Goal: Task Accomplishment & Management: Complete application form

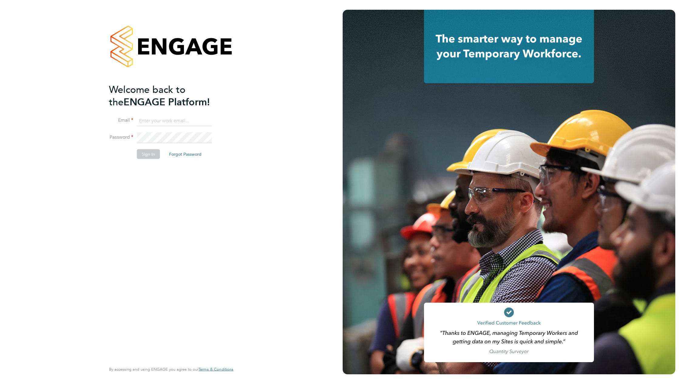
type input "[EMAIL_ADDRESS][DOMAIN_NAME]"
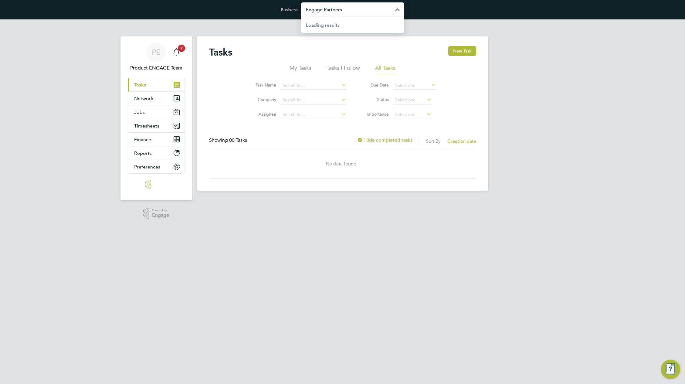
click at [362, 10] on input "Engage Partners" at bounding box center [352, 9] width 103 height 14
click at [364, 38] on li "Vistry Group Plc" at bounding box center [352, 39] width 103 height 15
type input "Vistry Group Plc"
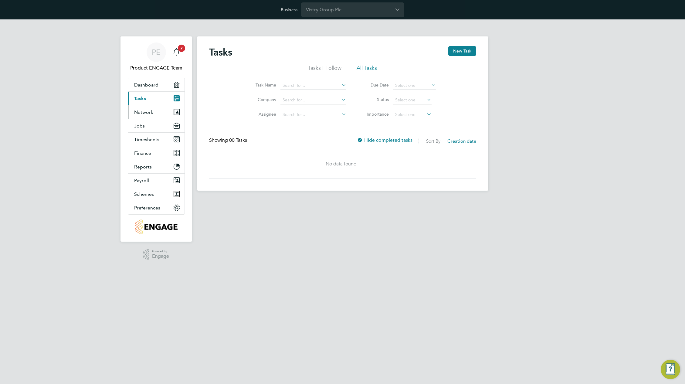
click at [145, 112] on span "Network" at bounding box center [143, 112] width 19 height 6
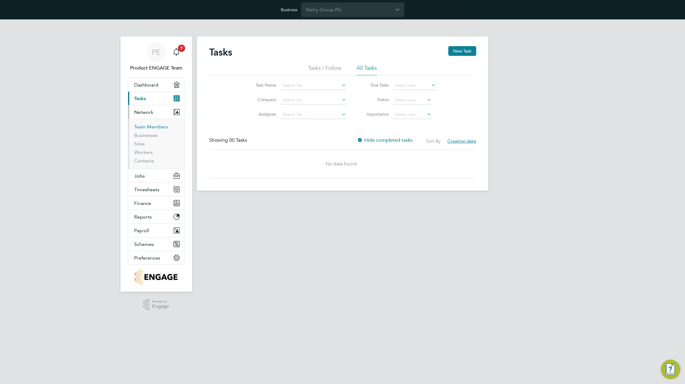
click at [146, 128] on link "Team Members" at bounding box center [151, 127] width 34 height 6
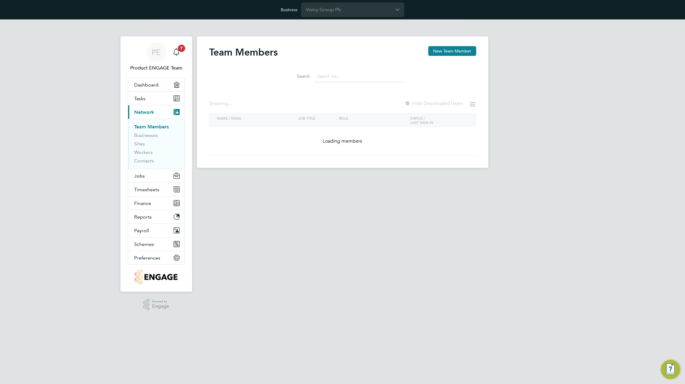
click at [346, 77] on input at bounding box center [358, 76] width 89 height 12
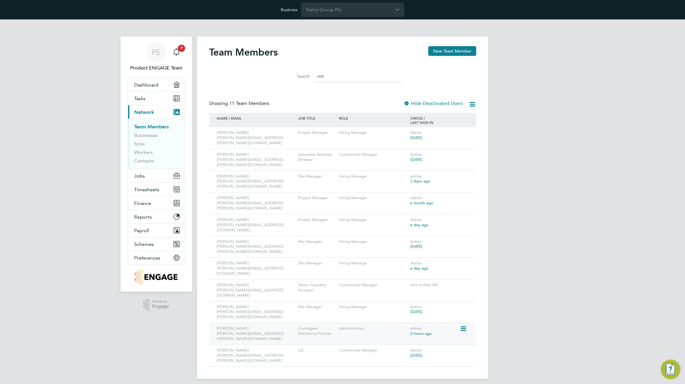
type input "rich"
click at [461, 325] on icon at bounding box center [463, 328] width 6 height 7
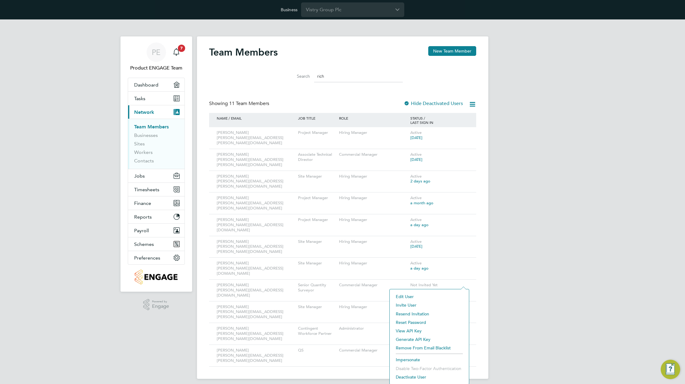
scroll to position [1, 0]
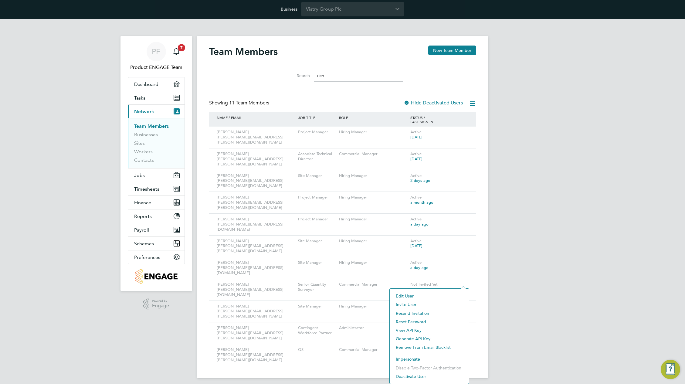
click at [406, 359] on li "Impersonate" at bounding box center [429, 359] width 73 height 9
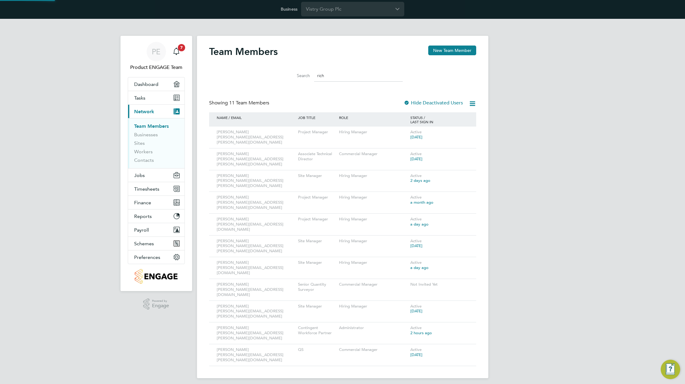
scroll to position [0, 0]
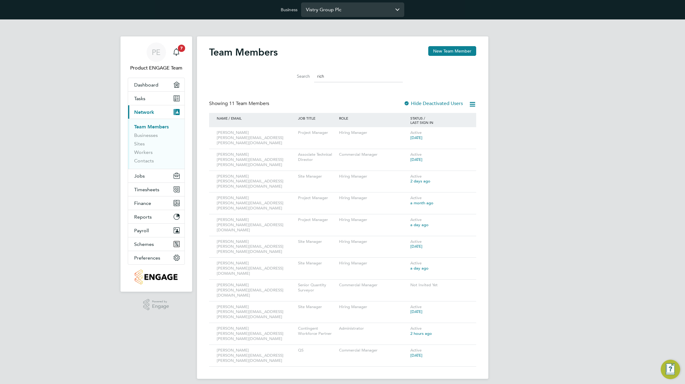
click at [344, 10] on input "Vistry Group Plc" at bounding box center [352, 9] width 103 height 14
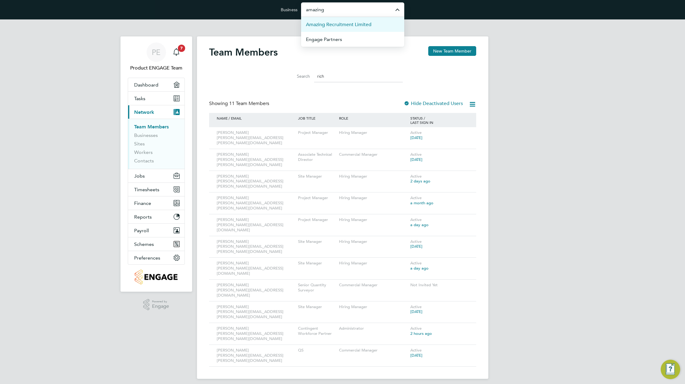
click at [342, 23] on span "Amazing Recruitment Limited" at bounding box center [339, 24] width 66 height 7
type input "Amazing Recruitment Limited"
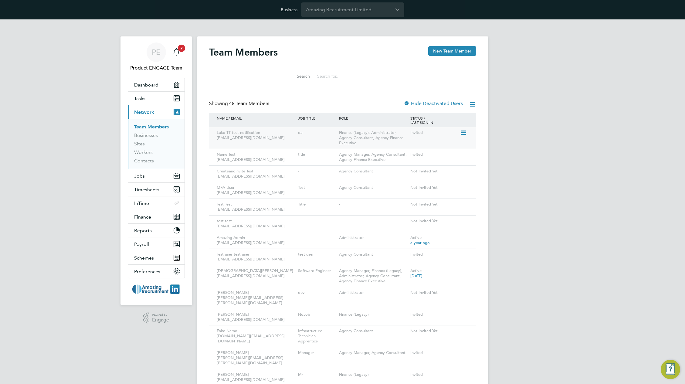
click at [466, 134] on icon at bounding box center [463, 132] width 6 height 7
click at [408, 199] on li "Impersonate" at bounding box center [429, 201] width 73 height 9
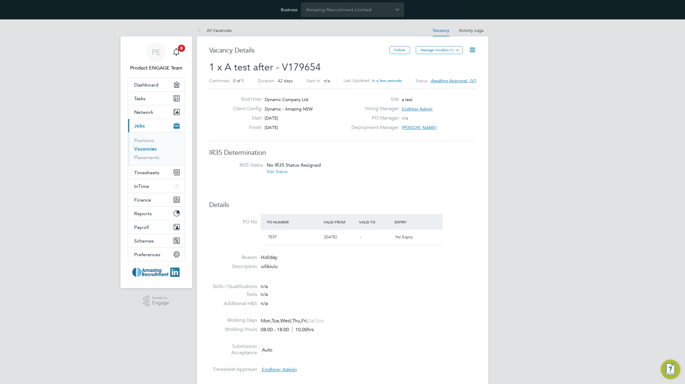
scroll to position [10, 131]
click at [472, 48] on icon at bounding box center [473, 50] width 8 height 8
click at [451, 84] on li "Approve All Levels" at bounding box center [453, 84] width 44 height 9
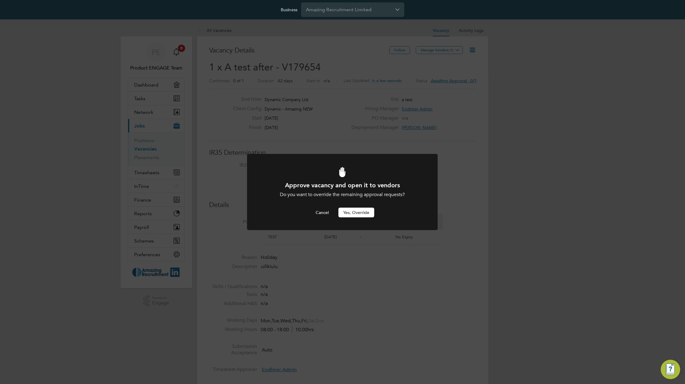
drag, startPoint x: 360, startPoint y: 207, endPoint x: 364, endPoint y: 208, distance: 4.3
click at [364, 209] on button "Yes, Override" at bounding box center [356, 213] width 36 height 10
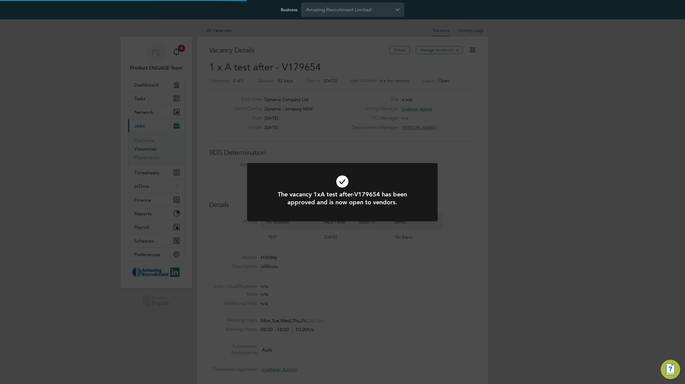
scroll to position [18, 43]
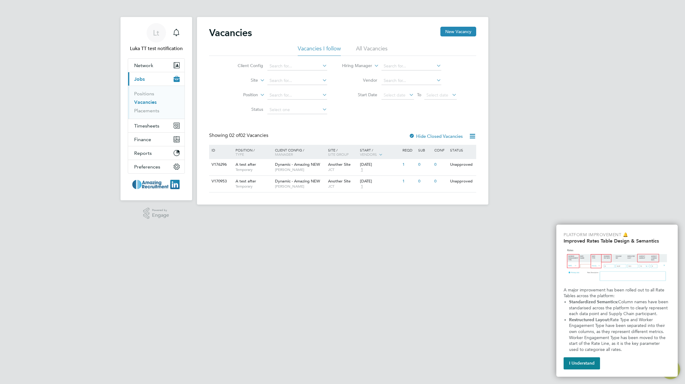
click at [369, 50] on li "All Vacancies" at bounding box center [372, 50] width 32 height 11
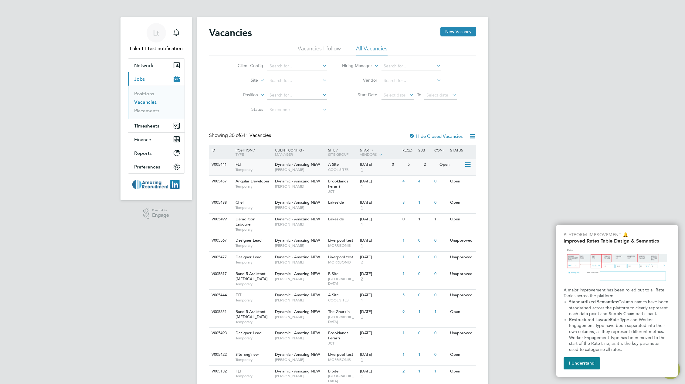
click at [466, 164] on icon at bounding box center [467, 164] width 6 height 7
click at [450, 197] on li "Update Status" at bounding box center [452, 196] width 35 height 9
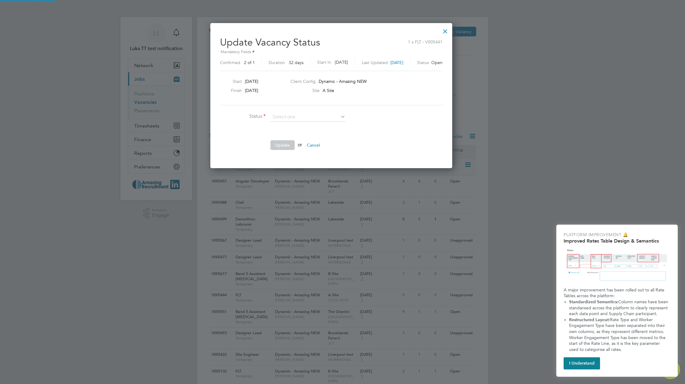
scroll to position [145, 264]
click at [304, 123] on li "Completed" at bounding box center [308, 125] width 76 height 8
type input "Completed"
click at [280, 147] on button "Update" at bounding box center [282, 145] width 24 height 10
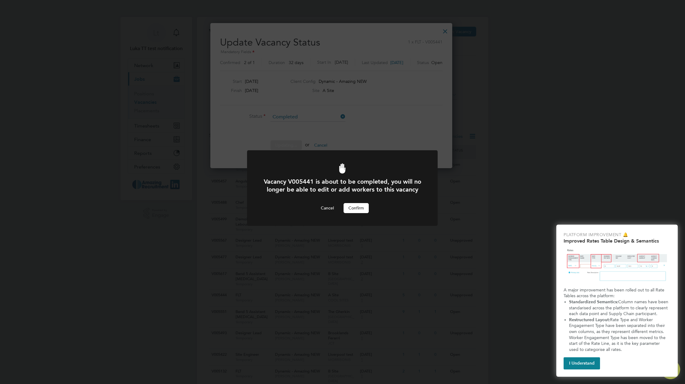
click at [363, 213] on button "Confirm" at bounding box center [356, 208] width 25 height 10
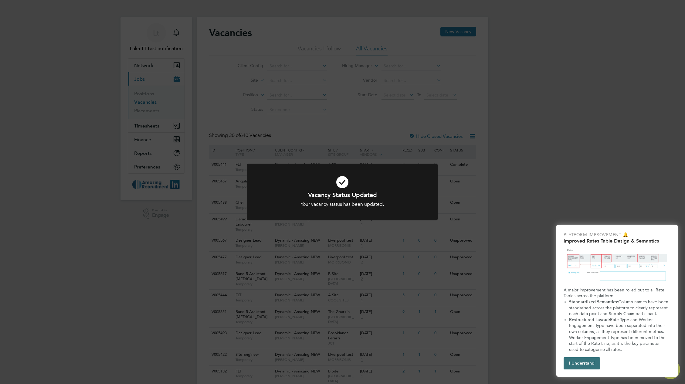
click at [576, 364] on button "I Understand" at bounding box center [582, 363] width 36 height 12
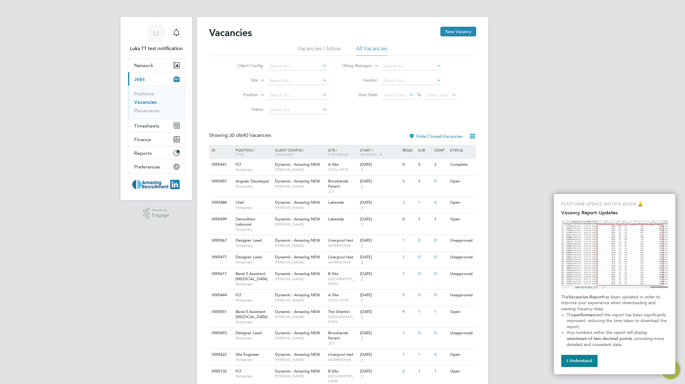
click at [523, 199] on div "Lt Luka TT test notification Notifications Applications: Network Team Members B…" at bounding box center [342, 385] width 685 height 771
click at [457, 34] on button "New Vacancy" at bounding box center [458, 32] width 36 height 10
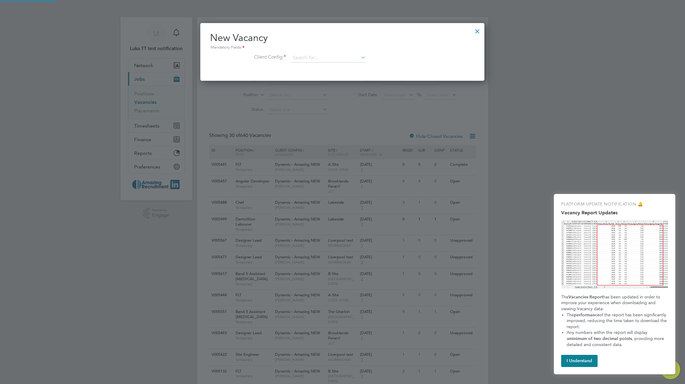
scroll to position [58, 284]
drag, startPoint x: 344, startPoint y: 54, endPoint x: 342, endPoint y: 57, distance: 4.1
click at [344, 55] on input at bounding box center [328, 57] width 75 height 9
click at [325, 73] on li "Ciao Limited" at bounding box center [329, 75] width 76 height 8
type input "Ciao Limited"
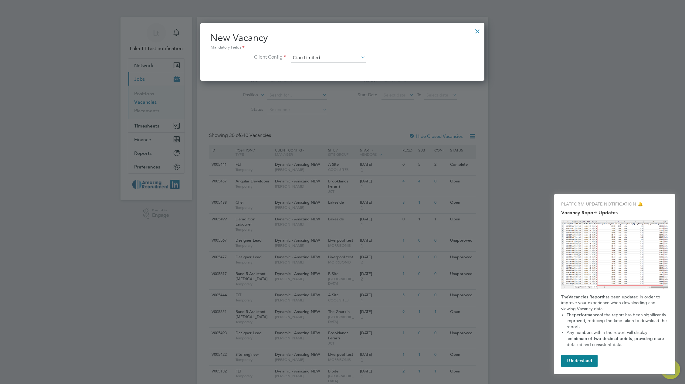
scroll to position [103, 284]
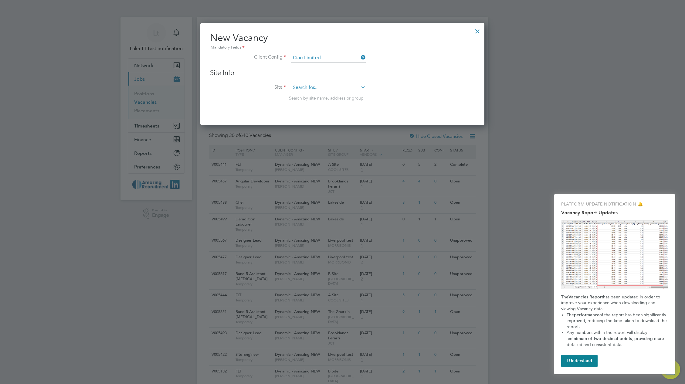
click at [329, 91] on input at bounding box center [328, 87] width 75 height 9
click at [316, 94] on li "Paddington" at bounding box center [329, 96] width 76 height 8
type input "Paddington"
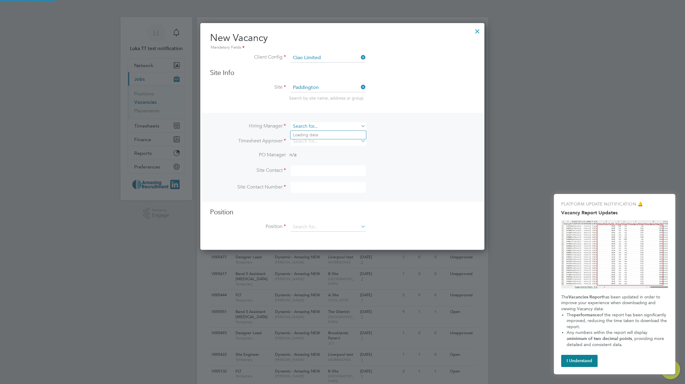
click at [320, 126] on input at bounding box center [328, 126] width 75 height 9
click at [315, 137] on li "Pram Collins" at bounding box center [329, 135] width 76 height 8
type input "Pram Collins"
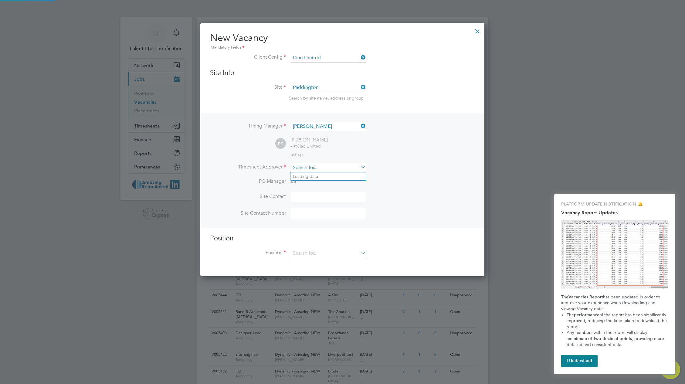
click at [311, 164] on input at bounding box center [328, 167] width 75 height 9
click at [308, 177] on li "Pram Collins" at bounding box center [329, 176] width 76 height 8
type input "Pram Collins"
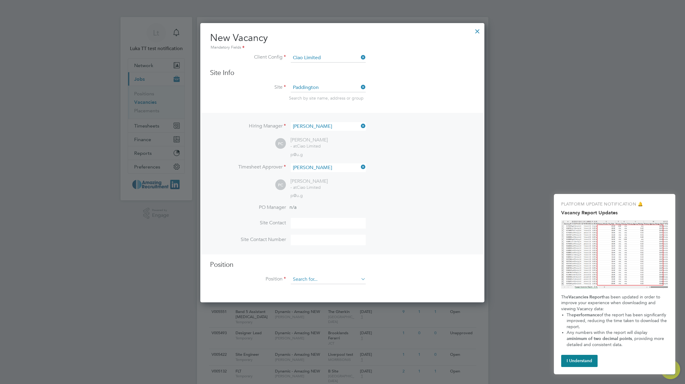
click at [338, 279] on input at bounding box center [328, 279] width 75 height 9
click at [331, 290] on li "Electrician" at bounding box center [329, 289] width 76 height 8
type input "Electrician"
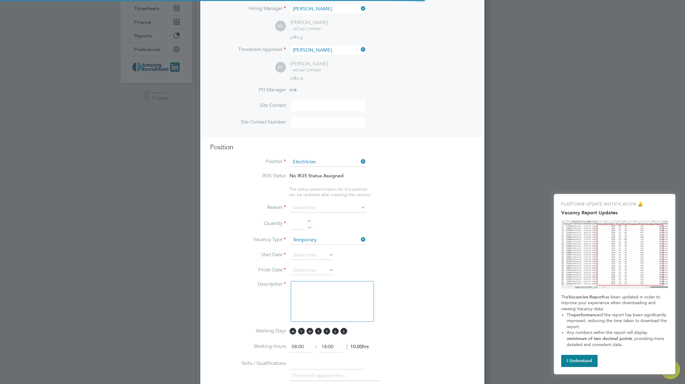
scroll to position [0, 0]
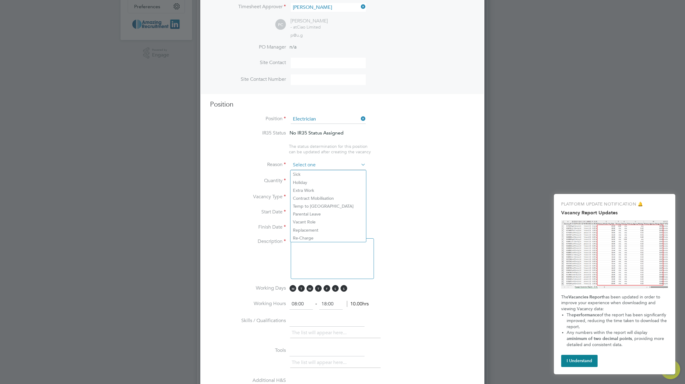
click at [353, 165] on input at bounding box center [328, 165] width 75 height 9
click at [314, 184] on li "Holiday" at bounding box center [329, 183] width 76 height 8
type input "Holiday"
click at [311, 180] on div at bounding box center [309, 179] width 5 height 4
type input "1"
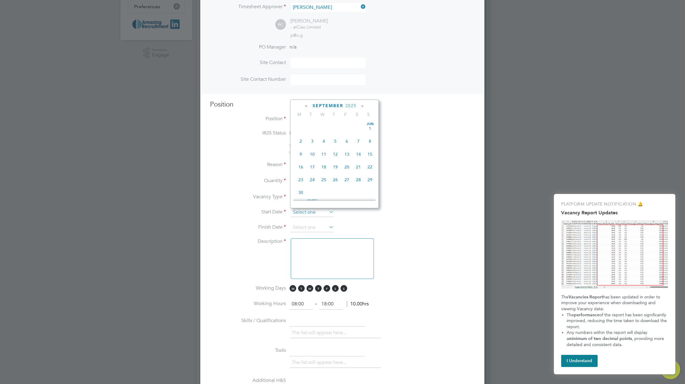
scroll to position [184, 0]
click at [317, 215] on input at bounding box center [312, 212] width 43 height 9
click at [302, 129] on span "18" at bounding box center [301, 124] width 12 height 12
type input "18 Aug 2025"
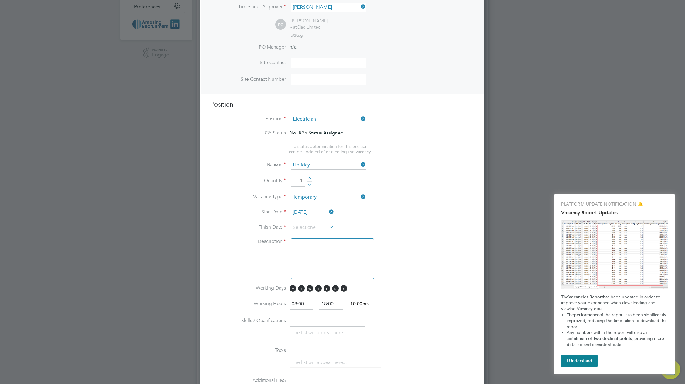
drag, startPoint x: 331, startPoint y: 226, endPoint x: 336, endPoint y: 226, distance: 5.2
click at [328, 226] on icon at bounding box center [328, 227] width 0 height 9
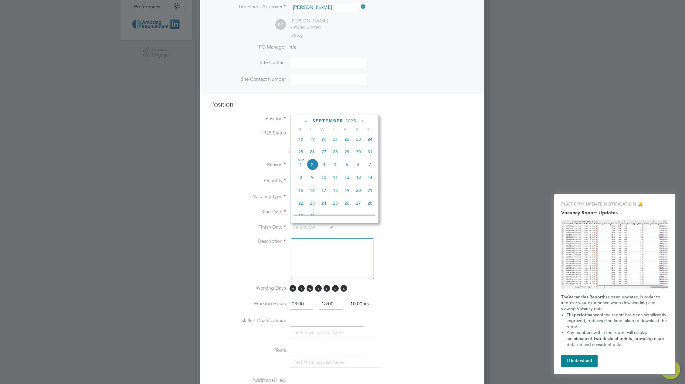
click at [368, 208] on span "28" at bounding box center [370, 203] width 12 height 12
type input "28 Sep 2025"
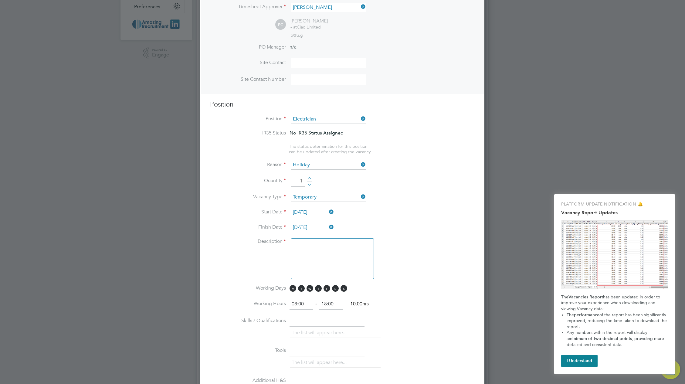
click at [328, 253] on textarea at bounding box center [332, 258] width 83 height 41
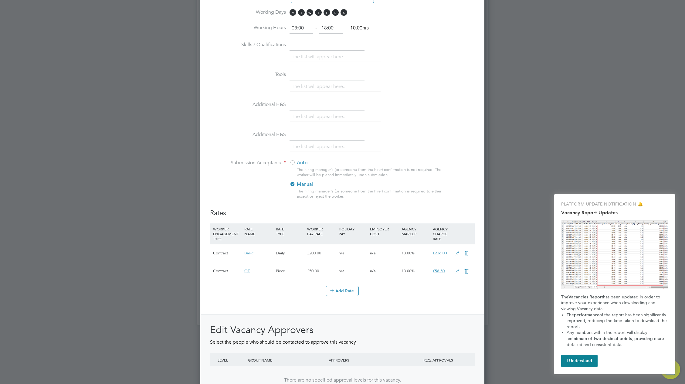
type textarea "ugyfgfdfg"
click at [292, 162] on div at bounding box center [293, 163] width 6 height 6
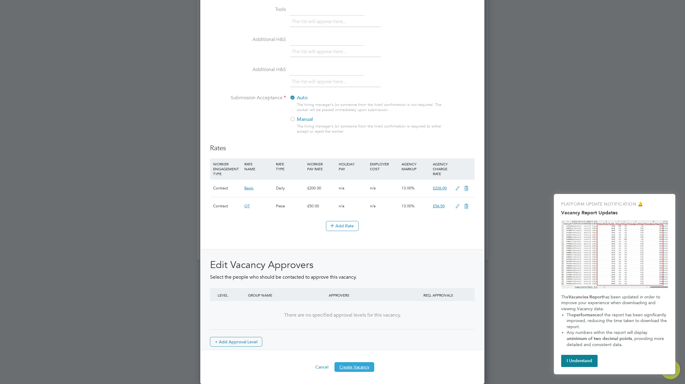
click at [359, 366] on button "Create Vacancy" at bounding box center [355, 367] width 40 height 10
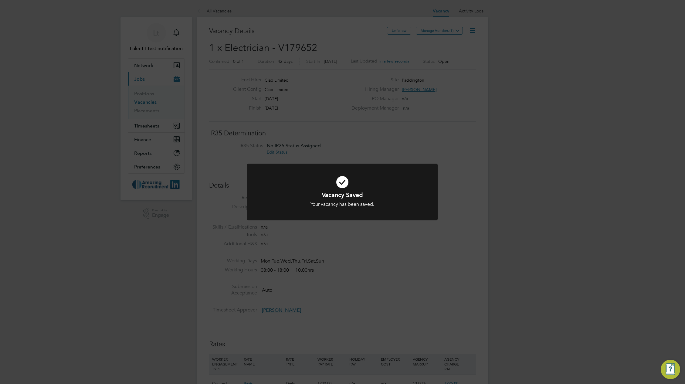
click at [337, 267] on div "Vacancy Saved Your vacancy has been saved. Cancel Okay" at bounding box center [342, 192] width 685 height 384
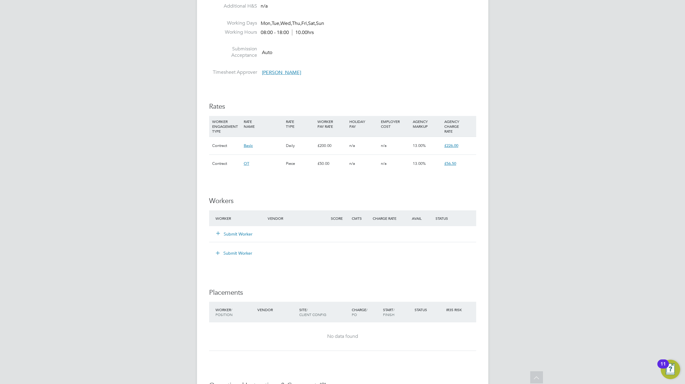
click at [245, 258] on button "Submit Worker" at bounding box center [235, 253] width 46 height 10
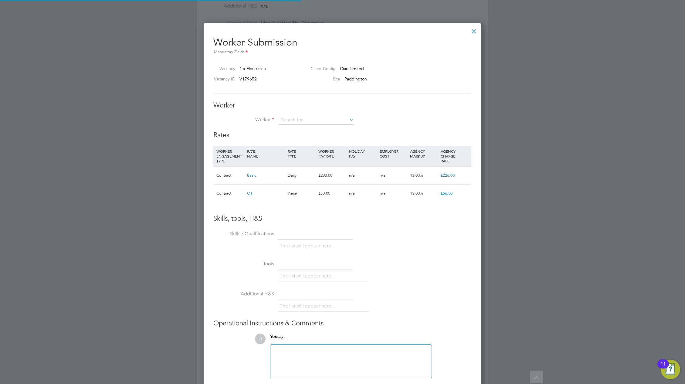
click at [246, 252] on li "Skills / Qualifications The list will appear here..." at bounding box center [342, 244] width 258 height 30
click at [306, 144] on li "Matt U mbrella (3461346)" at bounding box center [318, 145] width 78 height 8
type input "Matt Umbrella (3461346)"
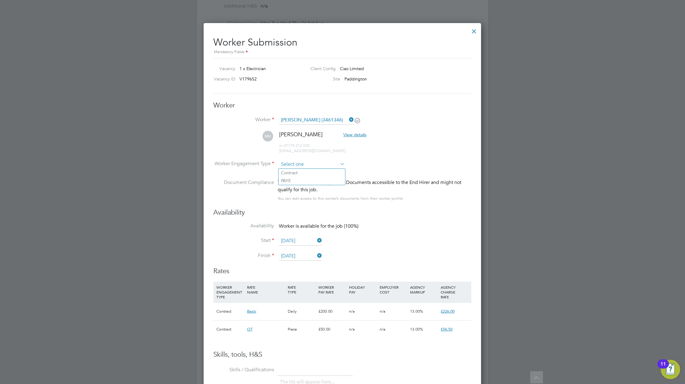
click at [302, 164] on input at bounding box center [312, 164] width 66 height 9
click at [298, 173] on li "Contract" at bounding box center [312, 173] width 66 height 8
type input "Contract"
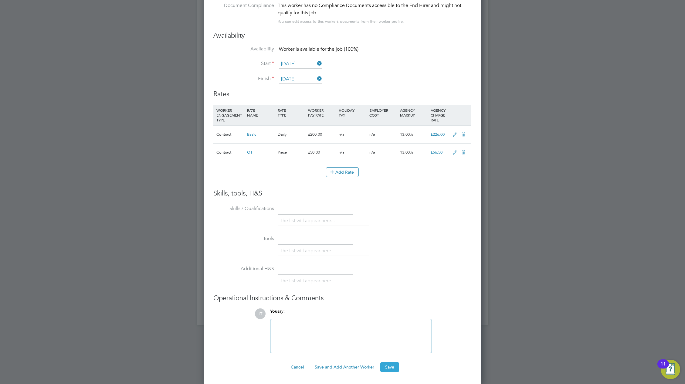
click at [389, 367] on button "Save" at bounding box center [389, 367] width 19 height 10
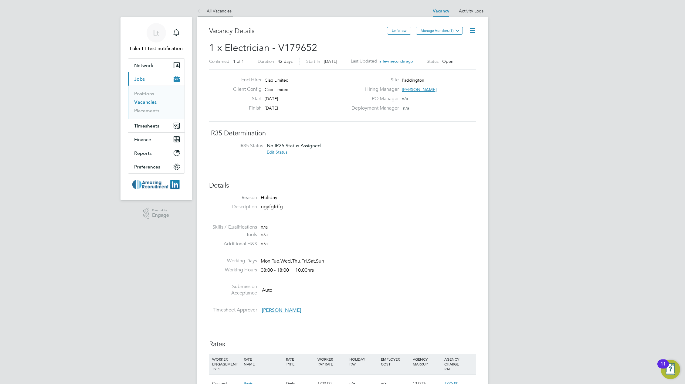
click at [212, 11] on link "All Vacancies" at bounding box center [214, 10] width 35 height 5
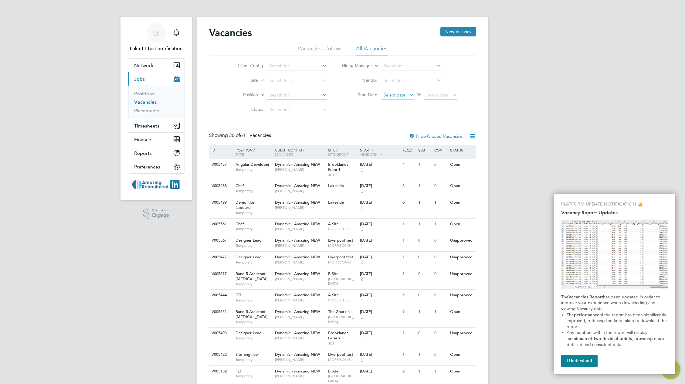
click at [395, 94] on span "Select date" at bounding box center [395, 94] width 22 height 5
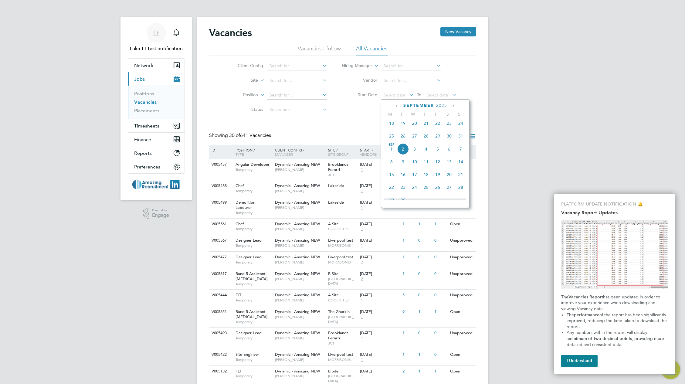
click at [392, 128] on span "18" at bounding box center [392, 123] width 12 height 12
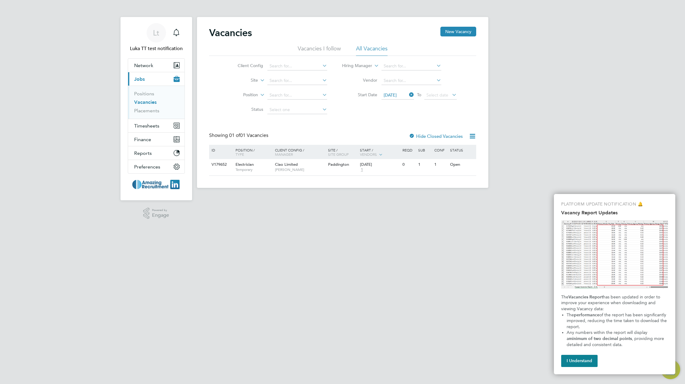
click at [408, 94] on icon at bounding box center [408, 94] width 0 height 9
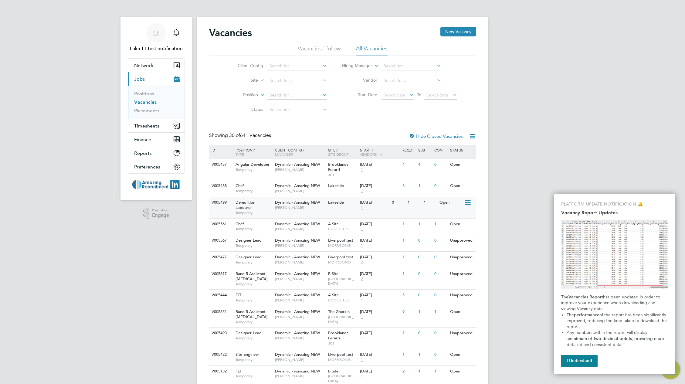
click at [469, 201] on icon at bounding box center [467, 202] width 6 height 7
click at [451, 234] on li "Update Status" at bounding box center [452, 234] width 35 height 9
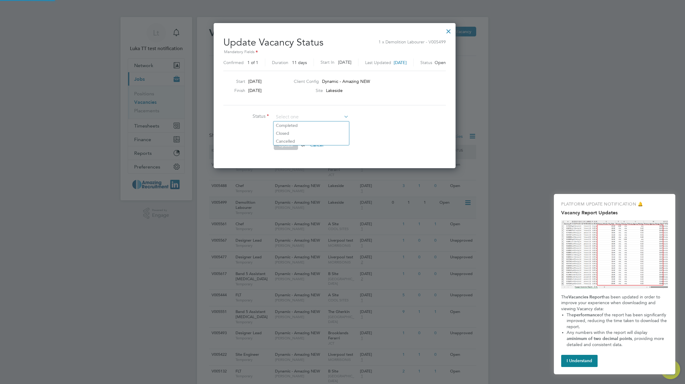
scroll to position [145, 257]
click at [315, 123] on li "Completed" at bounding box center [312, 125] width 76 height 8
type input "Completed"
click at [290, 144] on button "Update" at bounding box center [286, 145] width 24 height 10
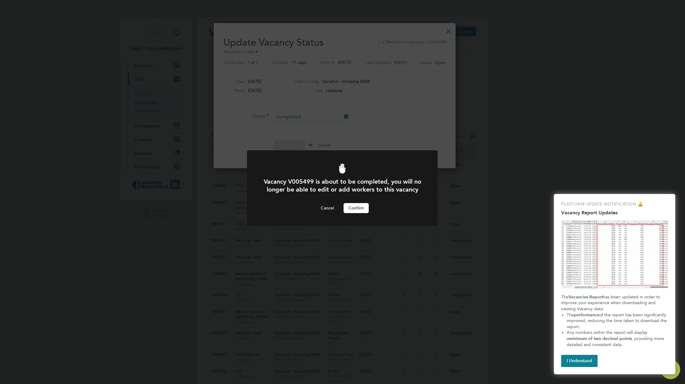
click at [358, 213] on button "Confirm" at bounding box center [356, 208] width 25 height 10
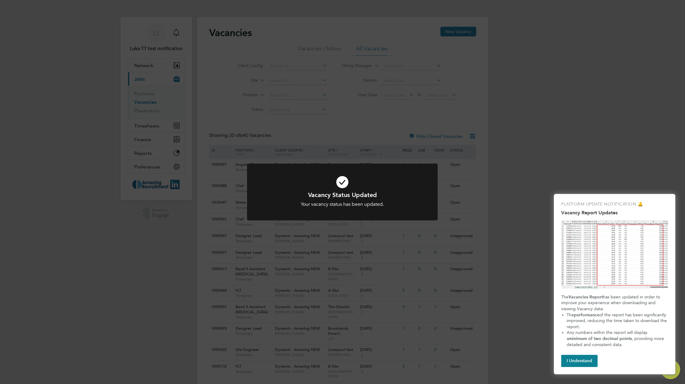
click at [476, 175] on div "Vacancy Status Updated Your vacancy status has been updated. Cancel Okay" at bounding box center [342, 192] width 685 height 384
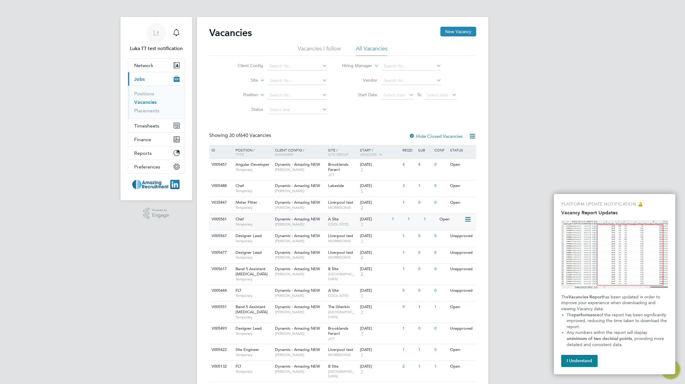
click at [467, 218] on icon at bounding box center [467, 219] width 6 height 7
click at [448, 250] on li "Update Status" at bounding box center [452, 250] width 35 height 9
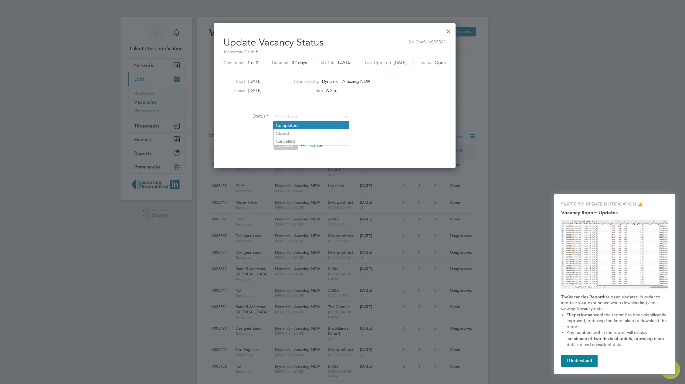
click at [315, 127] on li "Completed" at bounding box center [312, 125] width 76 height 8
type input "Completed"
click at [284, 148] on button "Update" at bounding box center [286, 145] width 24 height 10
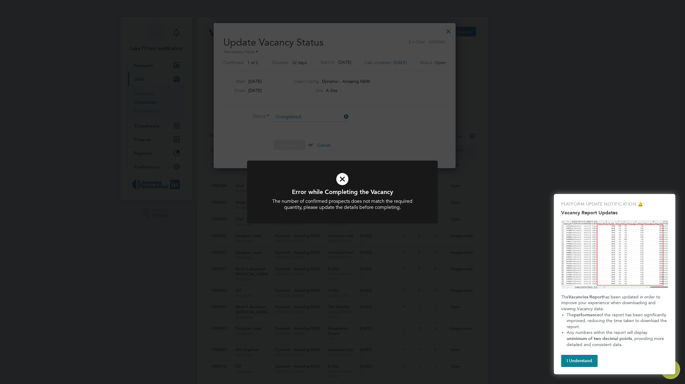
drag, startPoint x: 417, startPoint y: 114, endPoint x: 422, endPoint y: 107, distance: 8.3
click at [419, 112] on div "Error while Completing the Vacancy The number of confirmed prospects does not m…" at bounding box center [342, 192] width 685 height 384
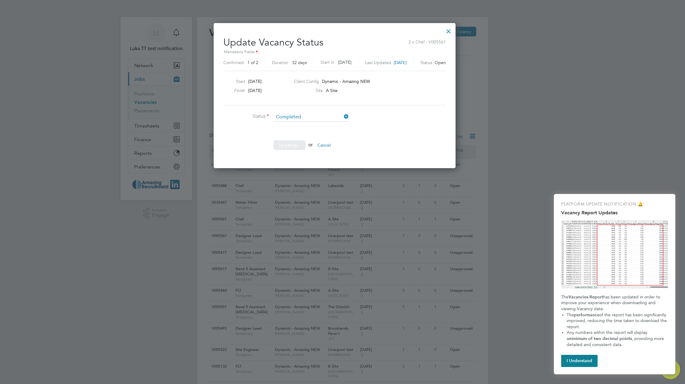
drag, startPoint x: 462, startPoint y: 31, endPoint x: 461, endPoint y: 36, distance: 4.6
click at [462, 32] on div "Sorry, we are having problems connecting to our services." at bounding box center [342, 387] width 291 height 740
click at [454, 32] on div at bounding box center [448, 29] width 11 height 11
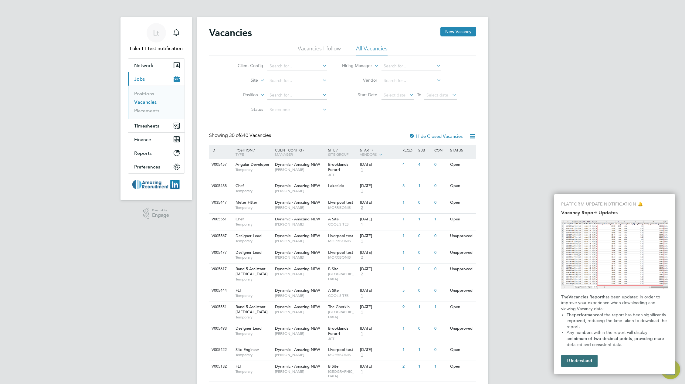
click at [581, 361] on button "I Understand" at bounding box center [579, 361] width 36 height 12
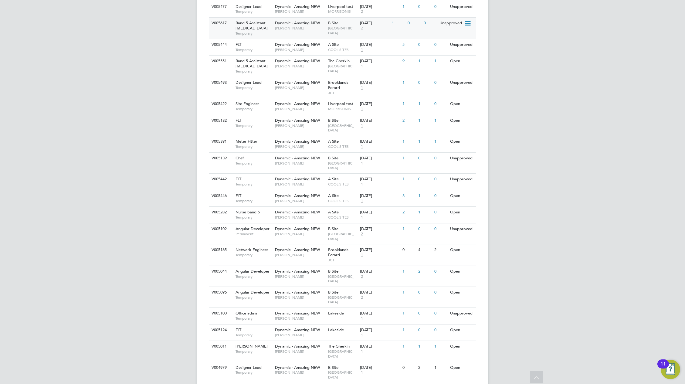
scroll to position [0, 0]
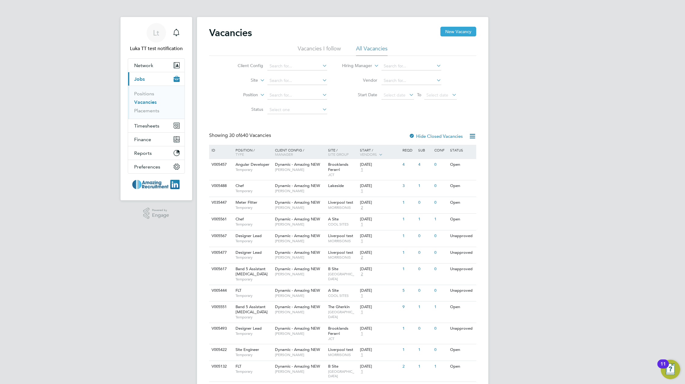
click at [459, 33] on button "New Vacancy" at bounding box center [458, 32] width 36 height 10
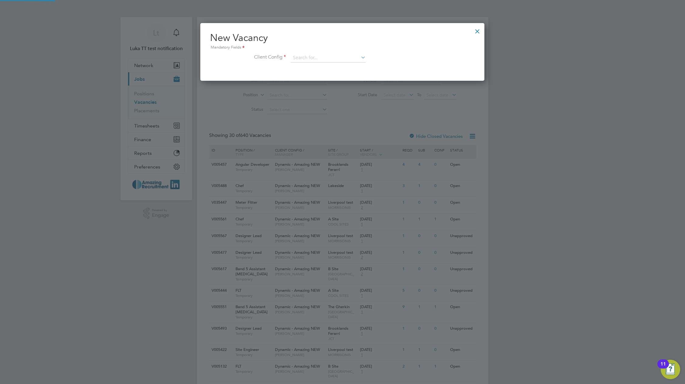
scroll to position [58, 284]
click at [325, 59] on input at bounding box center [328, 57] width 75 height 9
click at [328, 98] on li "Dynamic - Amazing NEW" at bounding box center [329, 99] width 76 height 8
type input "Dynamic - Amazing NEW"
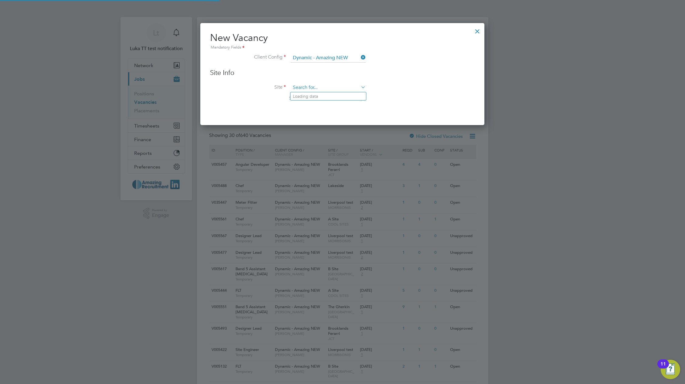
click at [325, 92] on div "Vacancies New Vacancy Vacancies I follow All Vacancies Client Config Site Posit…" at bounding box center [342, 387] width 291 height 740
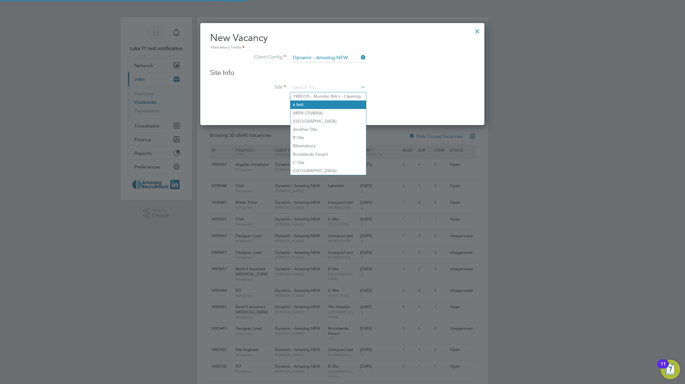
click at [319, 105] on li "a test" at bounding box center [329, 104] width 76 height 8
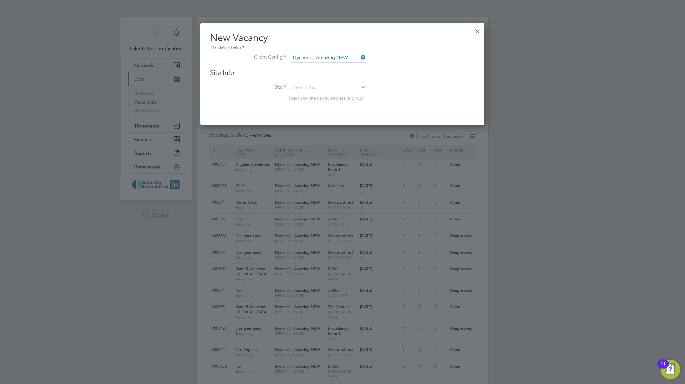
type input "a test"
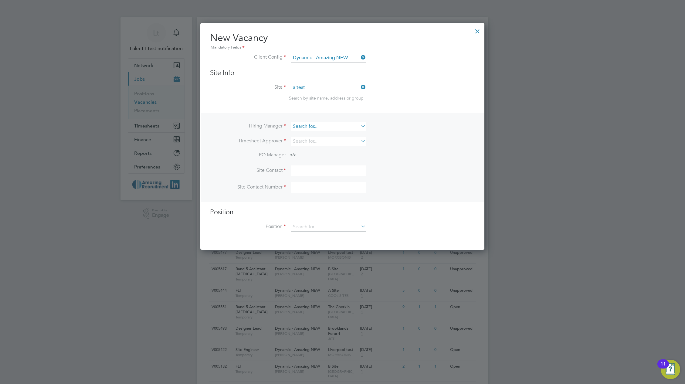
click at [312, 126] on input at bounding box center [328, 126] width 75 height 9
drag, startPoint x: 311, startPoint y: 138, endPoint x: 311, endPoint y: 143, distance: 5.8
click at [311, 139] on ul "Endhirer Admin G4S DATA TEAM James Beatty James Brown Greg Tippin Chris Layton …" at bounding box center [328, 172] width 76 height 83
click at [312, 143] on input at bounding box center [328, 141] width 75 height 9
drag, startPoint x: 313, startPoint y: 149, endPoint x: 318, endPoint y: 126, distance: 24.3
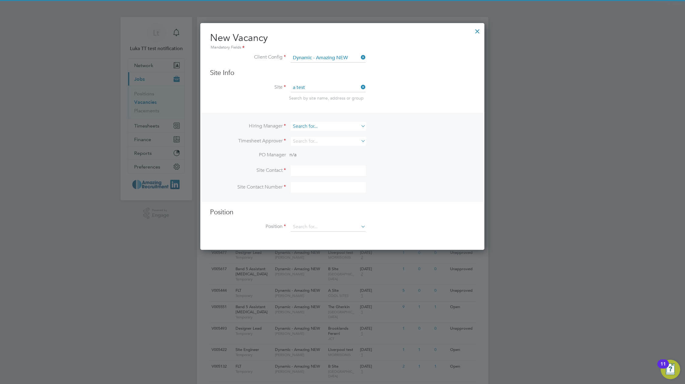
click at [313, 149] on li "Endhirer Admin" at bounding box center [329, 150] width 76 height 8
type input "Endhirer Admin"
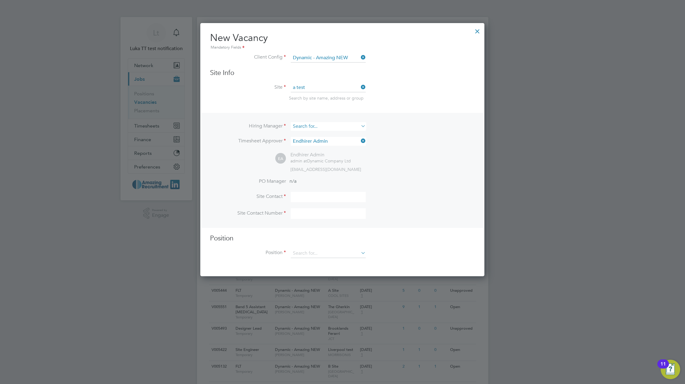
click at [319, 126] on input at bounding box center [328, 126] width 75 height 9
click at [317, 133] on li "Endhirer Admin" at bounding box center [329, 135] width 76 height 8
type input "Endhirer Admin"
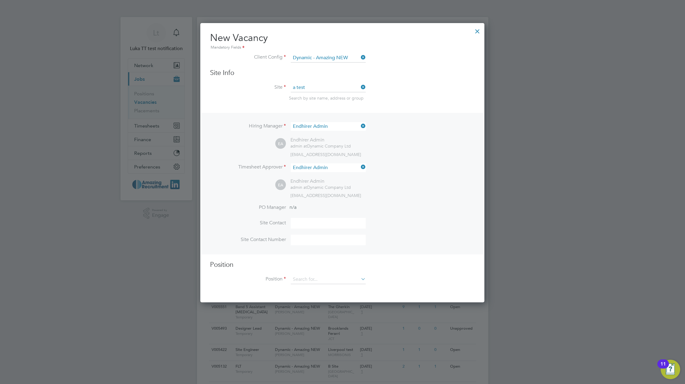
scroll to position [280, 284]
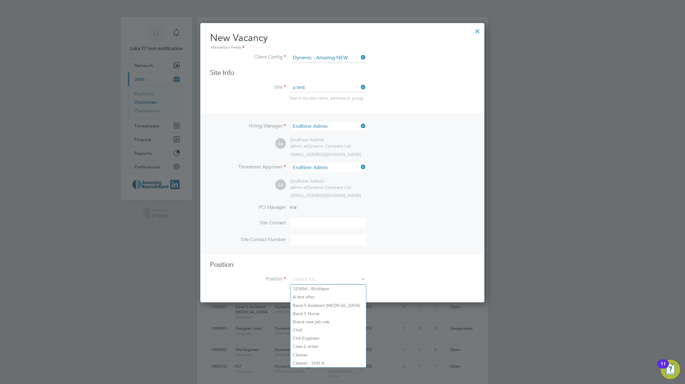
drag, startPoint x: 338, startPoint y: 278, endPoint x: 338, endPoint y: 275, distance: 3.4
click at [338, 278] on input at bounding box center [328, 279] width 75 height 9
click at [312, 300] on li "A test after" at bounding box center [329, 297] width 76 height 8
type input "A test after"
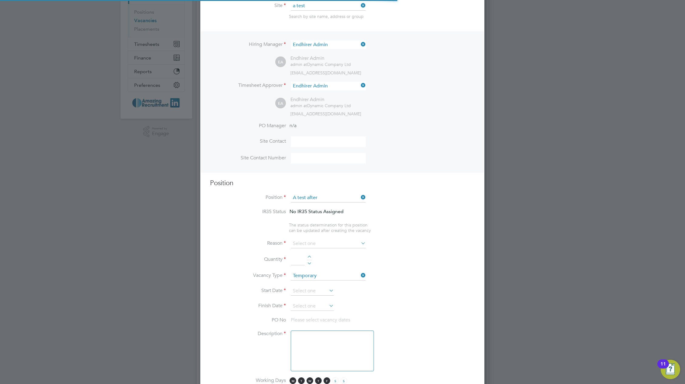
scroll to position [18, 32]
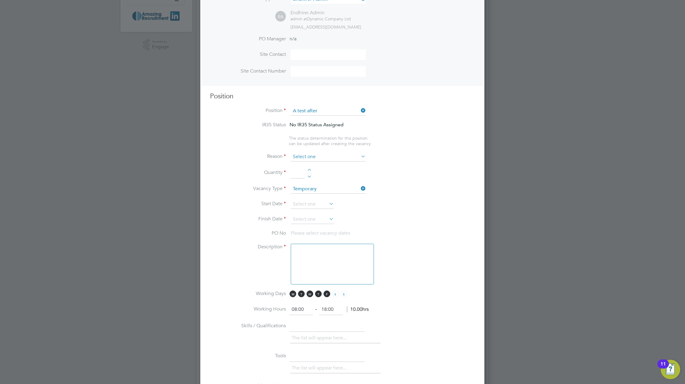
click at [323, 158] on input at bounding box center [328, 156] width 75 height 9
click at [308, 173] on li "Holiday" at bounding box center [329, 174] width 76 height 8
type input "Holiday"
drag, startPoint x: 309, startPoint y: 170, endPoint x: 304, endPoint y: 186, distance: 16.2
click at [309, 171] on div at bounding box center [309, 171] width 5 height 4
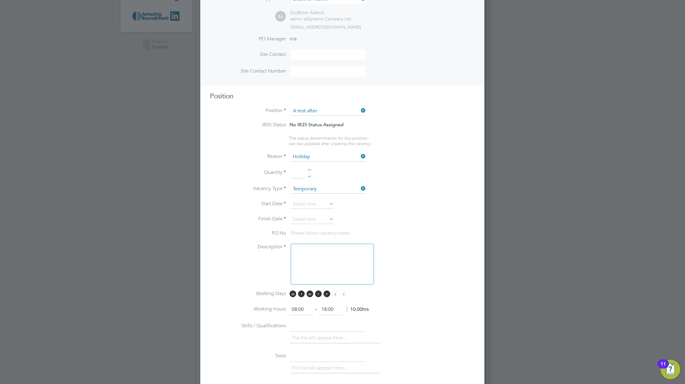
type input "1"
click at [308, 206] on input at bounding box center [312, 204] width 43 height 9
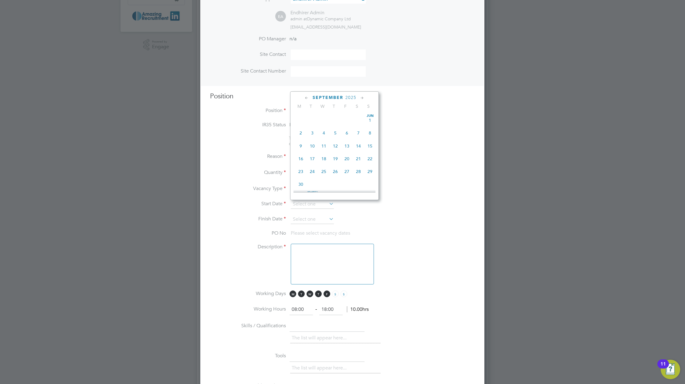
scroll to position [184, 0]
click at [301, 120] on span "18" at bounding box center [301, 116] width 12 height 12
type input "18 Aug 2025"
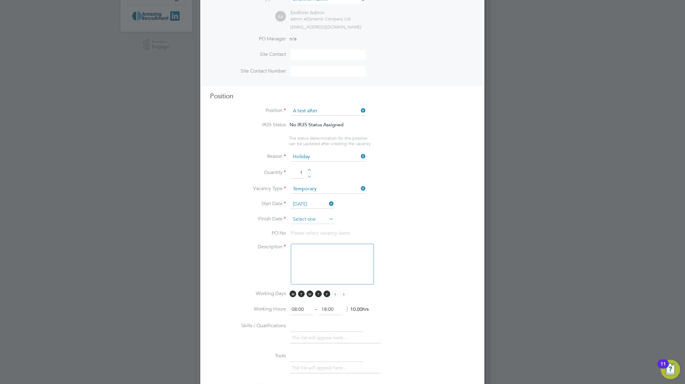
click at [327, 221] on input at bounding box center [312, 219] width 43 height 9
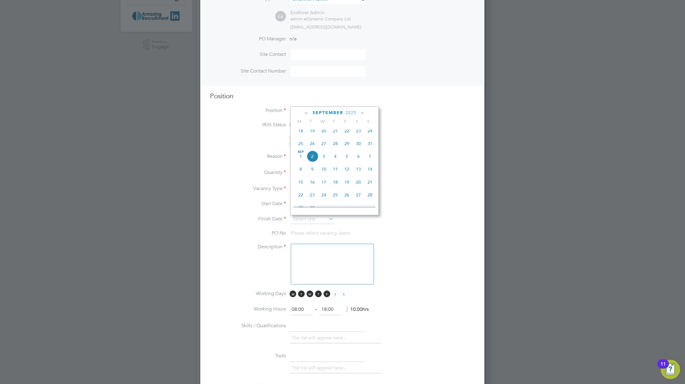
click at [371, 199] on span "28" at bounding box center [370, 195] width 12 height 12
type input "28 Sep 2025"
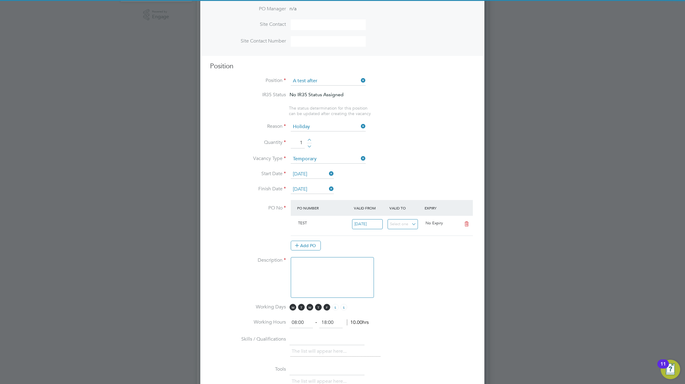
scroll to position [367, 0]
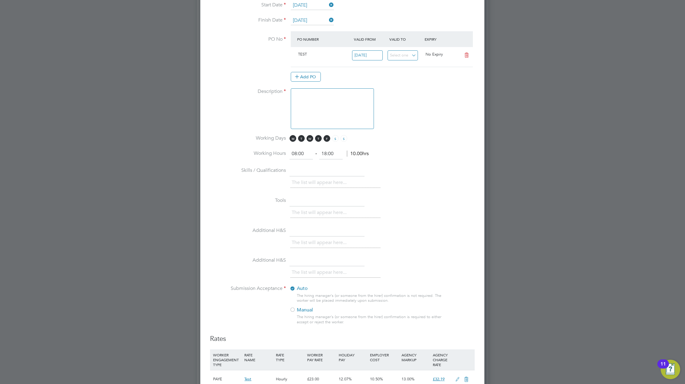
click at [341, 120] on textarea at bounding box center [332, 108] width 83 height 41
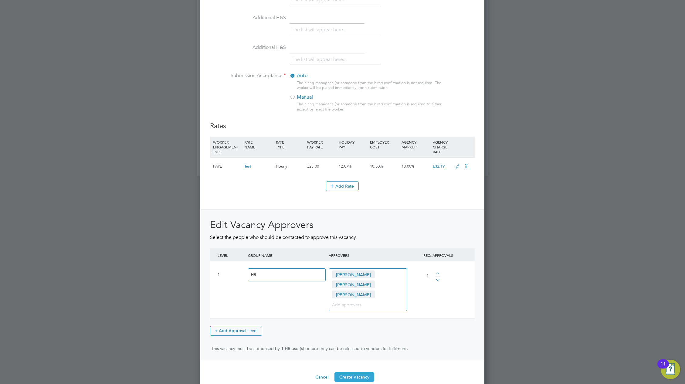
type textarea "uilikiuiu"
click at [358, 372] on button "Create Vacancy" at bounding box center [355, 377] width 40 height 10
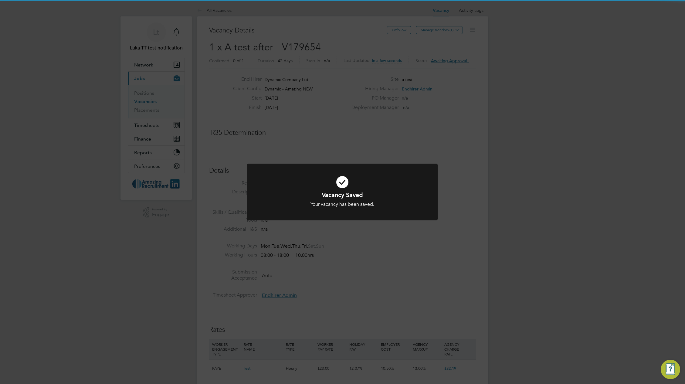
click at [396, 184] on icon at bounding box center [343, 182] width 158 height 24
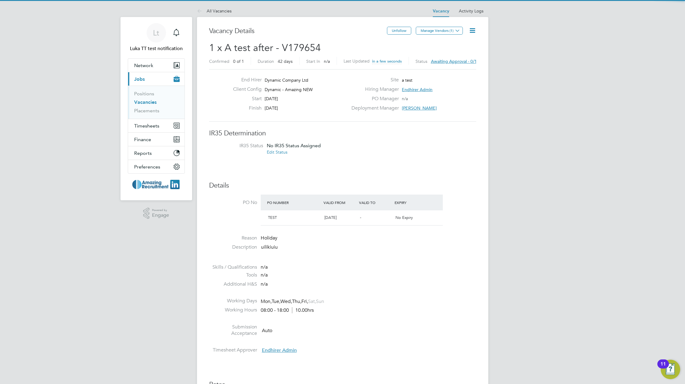
click at [472, 29] on icon at bounding box center [473, 31] width 8 height 8
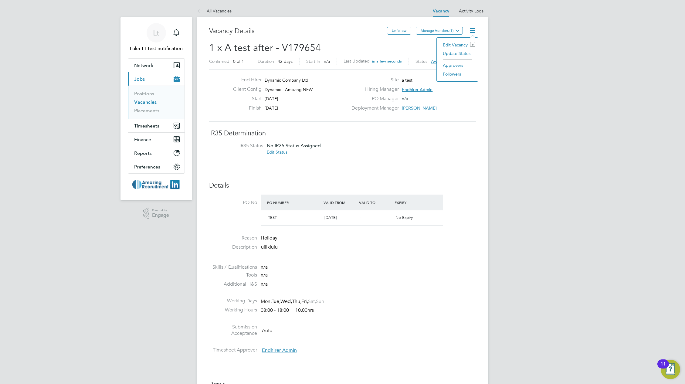
drag, startPoint x: 472, startPoint y: 27, endPoint x: 475, endPoint y: 30, distance: 3.9
click at [473, 28] on icon at bounding box center [473, 31] width 8 height 8
click at [396, 47] on h2 "1 x A test after - V179654 Confirmed 0 of 1 Duration 42 days Start In n/a Last …" at bounding box center [342, 55] width 267 height 26
click at [473, 29] on icon at bounding box center [473, 31] width 8 height 8
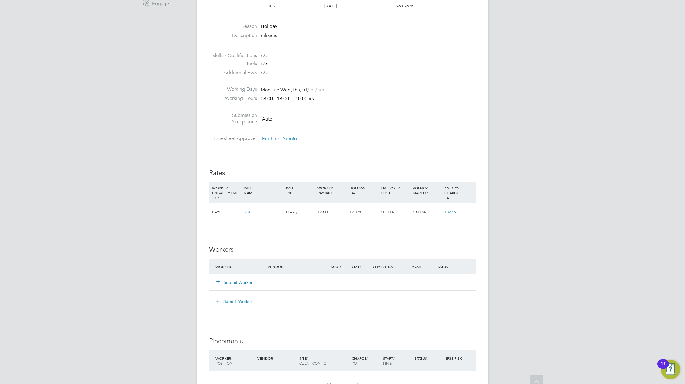
scroll to position [293, 0]
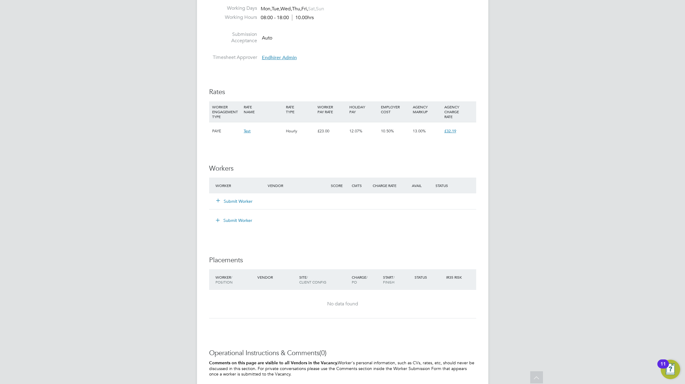
click at [243, 202] on button "Submit Worker" at bounding box center [234, 201] width 36 height 6
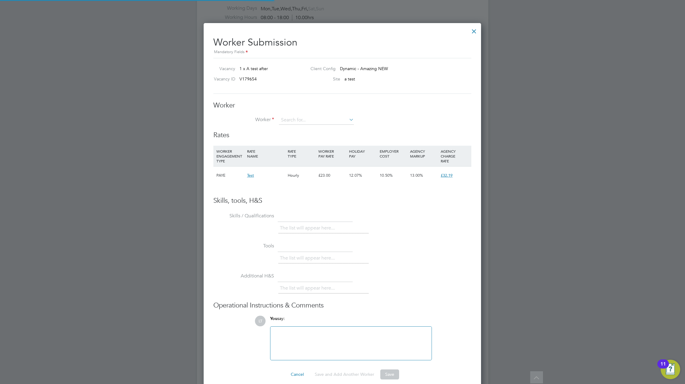
scroll to position [18, 41]
click at [290, 137] on li "Support Te st (connie)" at bounding box center [322, 137] width 87 height 8
type input "Support Test (connie)"
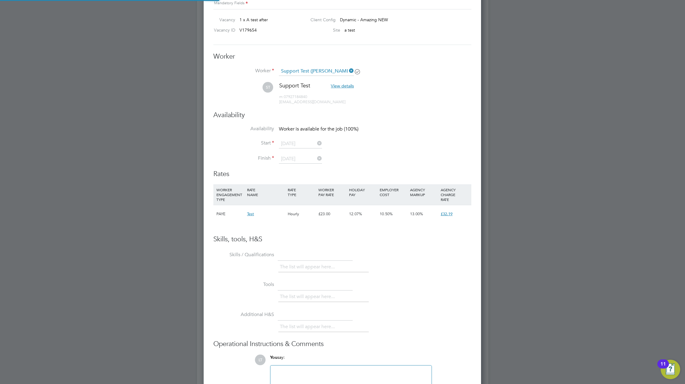
scroll to position [376, 0]
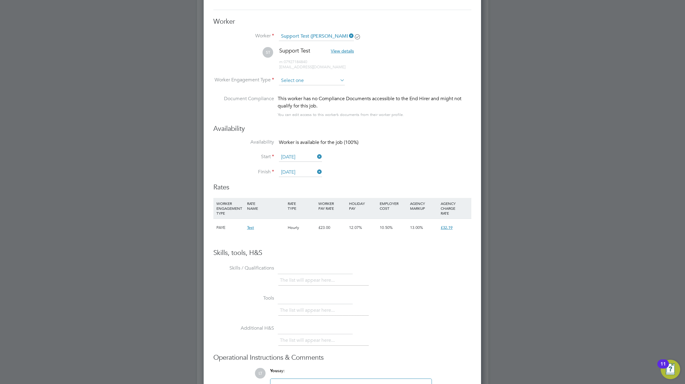
click at [299, 82] on input at bounding box center [312, 80] width 66 height 9
click at [291, 95] on li "PAYE" at bounding box center [312, 97] width 66 height 8
type input "PAYE"
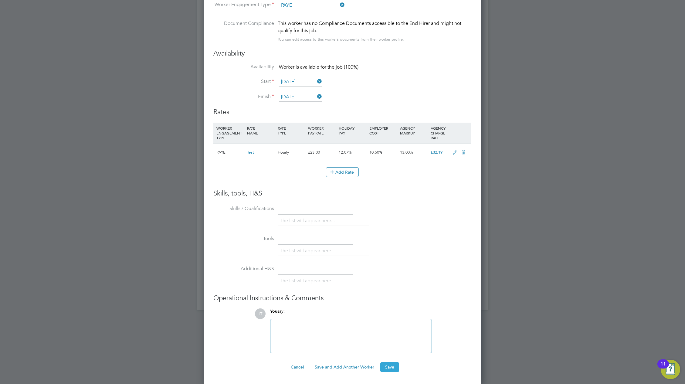
click at [390, 367] on button "Save" at bounding box center [389, 367] width 19 height 10
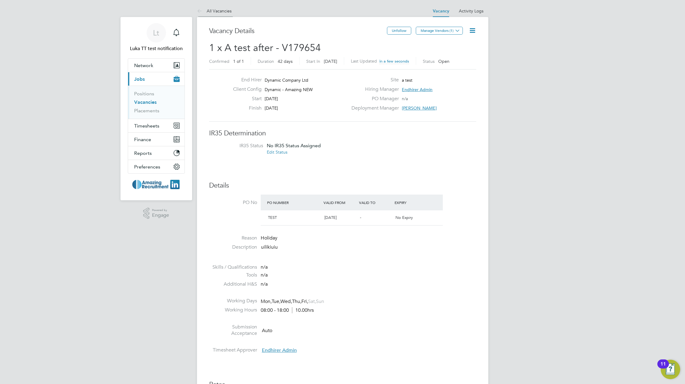
click at [212, 6] on li "All Vacancies" at bounding box center [214, 11] width 35 height 12
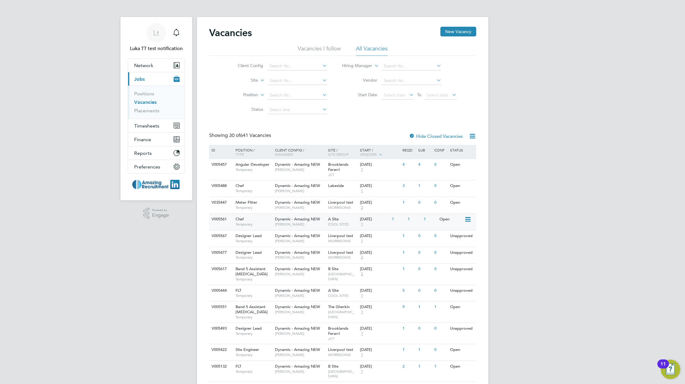
click at [424, 220] on div "1" at bounding box center [430, 219] width 16 height 11
click at [369, 111] on div "Client Config Site Position Status Hiring Manager Vendor Start Date Select date…" at bounding box center [342, 86] width 267 height 61
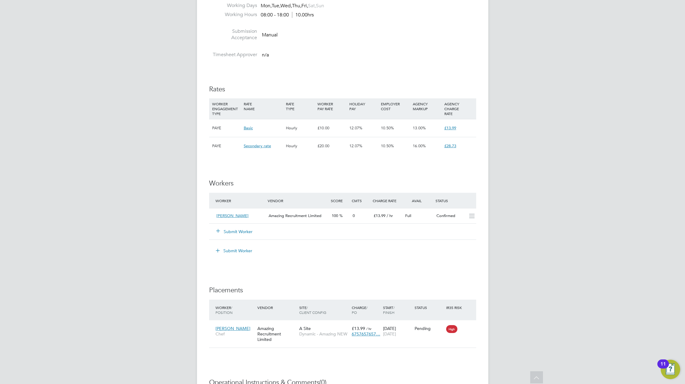
scroll to position [362, 0]
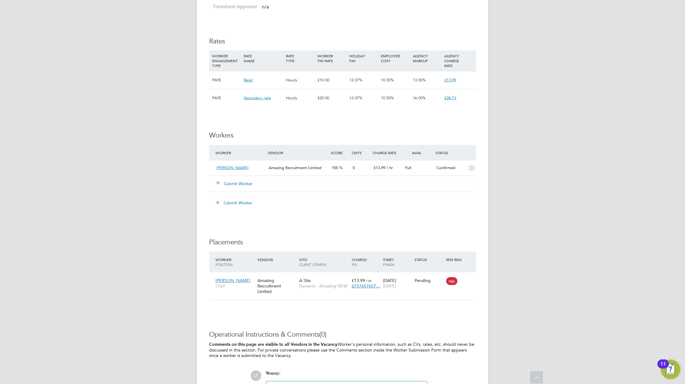
click at [357, 241] on h3 "Placements" at bounding box center [342, 242] width 267 height 9
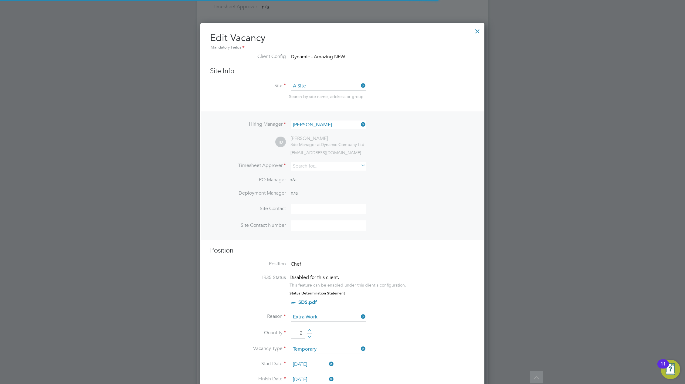
scroll to position [14, 265]
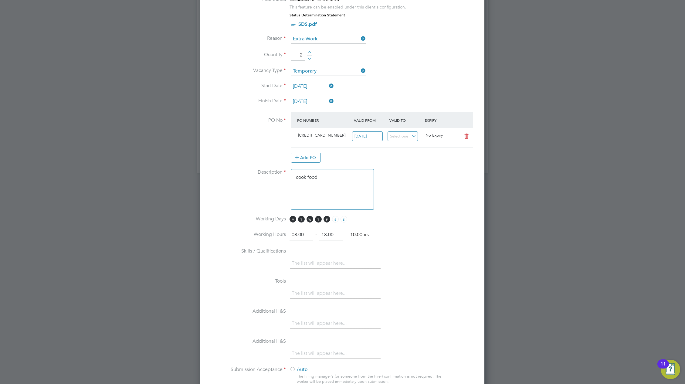
click at [310, 59] on div at bounding box center [309, 58] width 5 height 4
type input "1"
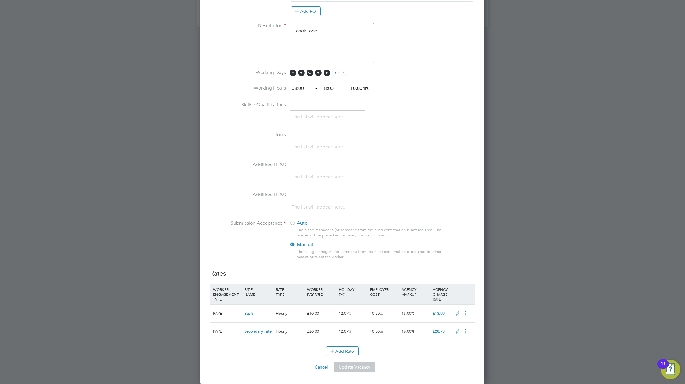
click at [357, 366] on button "Update Vacancy" at bounding box center [354, 367] width 41 height 10
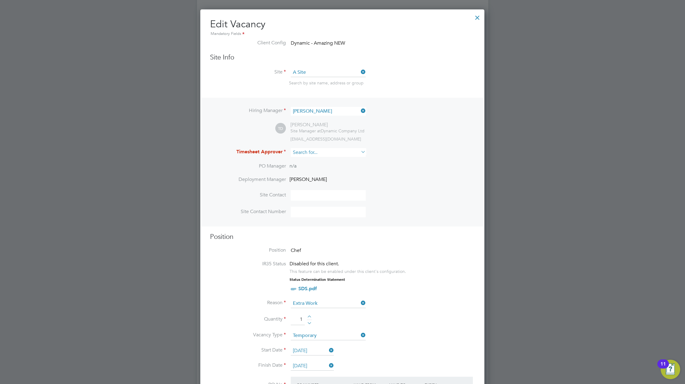
click at [318, 155] on input at bounding box center [328, 152] width 75 height 9
click at [316, 163] on li "Endhirer Admin" at bounding box center [329, 161] width 76 height 8
type input "Endhirer Admin"
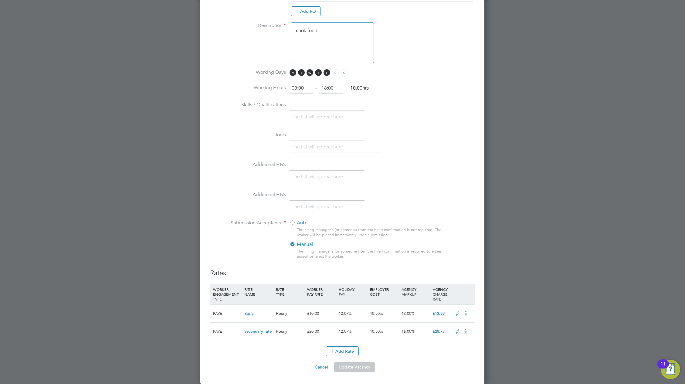
click at [364, 370] on button "Update Vacancy" at bounding box center [354, 367] width 41 height 10
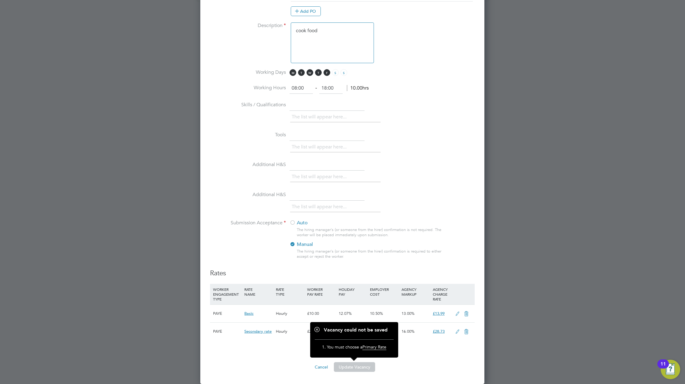
click at [458, 315] on icon at bounding box center [458, 313] width 8 height 5
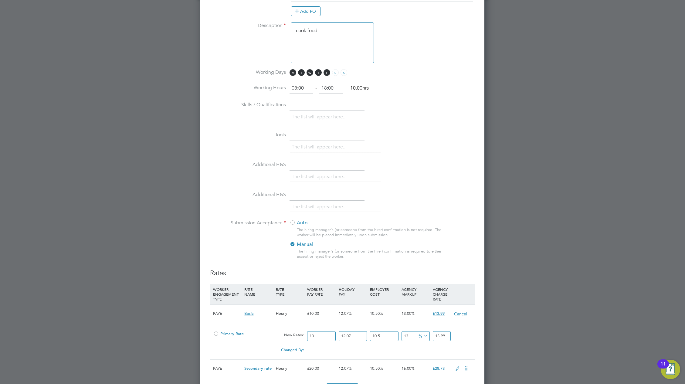
click at [219, 334] on span "Primary Rate" at bounding box center [228, 333] width 31 height 5
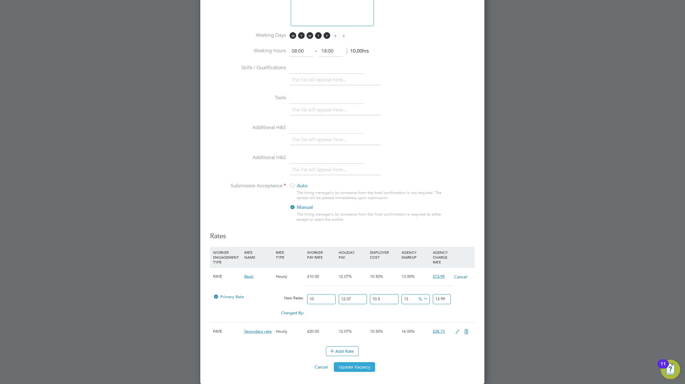
click at [359, 368] on button "Update Vacancy" at bounding box center [354, 367] width 41 height 10
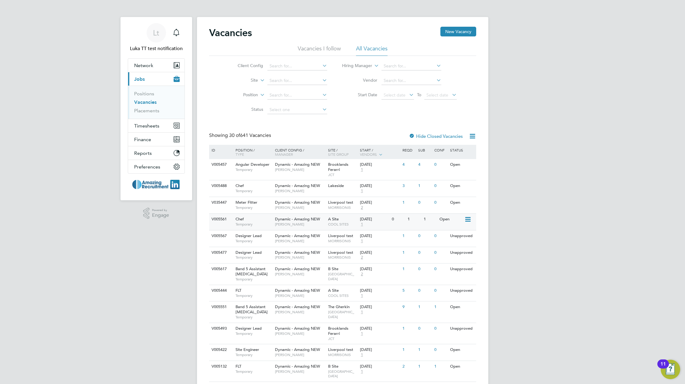
click at [465, 218] on icon at bounding box center [467, 219] width 6 height 7
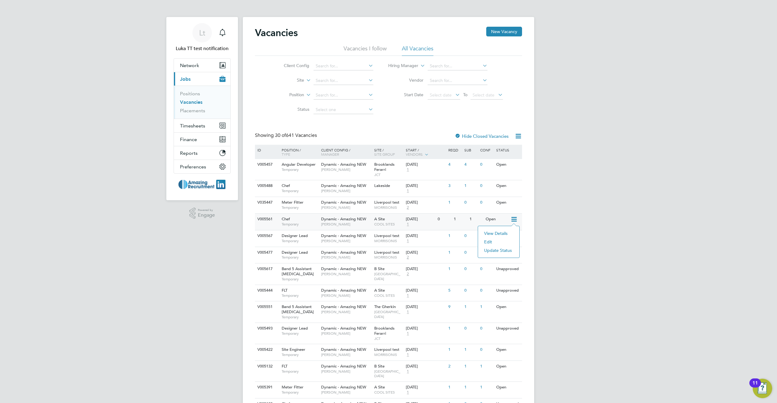
click at [503, 251] on li "Update Status" at bounding box center [498, 250] width 35 height 9
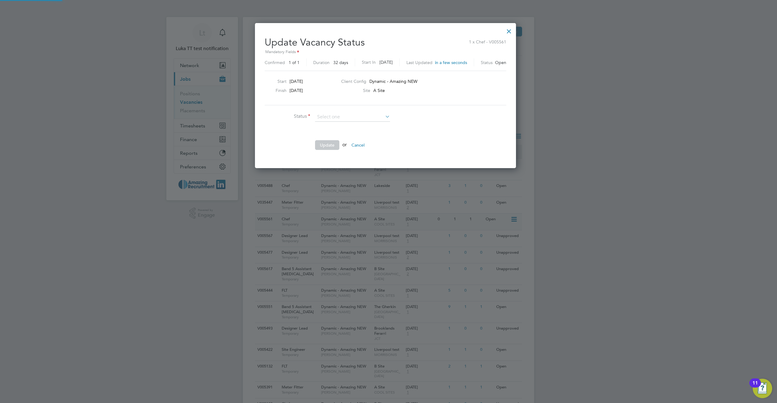
scroll to position [145, 267]
click at [353, 126] on li "Completed" at bounding box center [353, 125] width 76 height 8
type input "Completed"
click at [323, 146] on button "Update" at bounding box center [327, 145] width 24 height 10
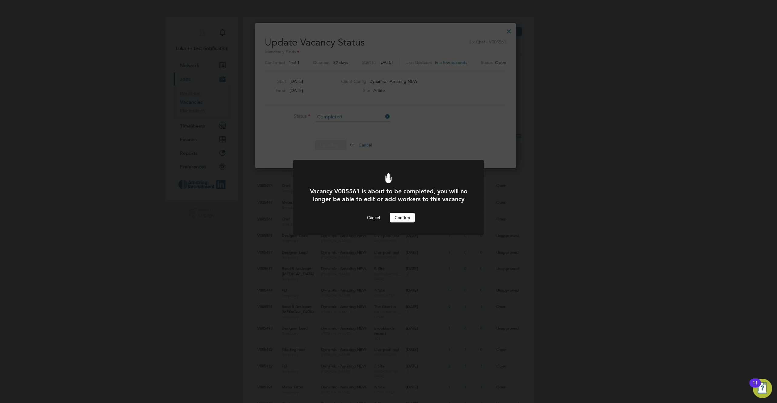
click at [399, 223] on button "Confirm" at bounding box center [402, 218] width 25 height 10
